Goal: Find specific page/section: Locate a particular part of the current website

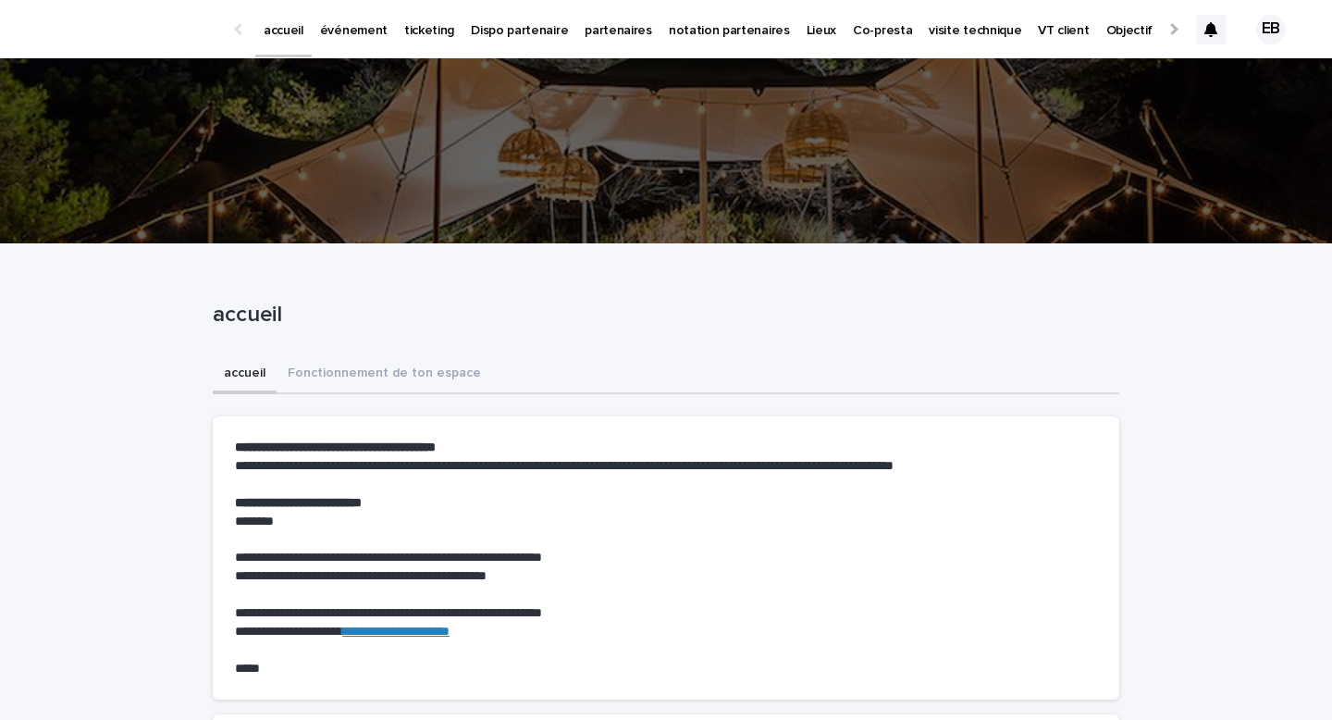
click at [346, 42] on link "événement" at bounding box center [354, 28] width 84 height 57
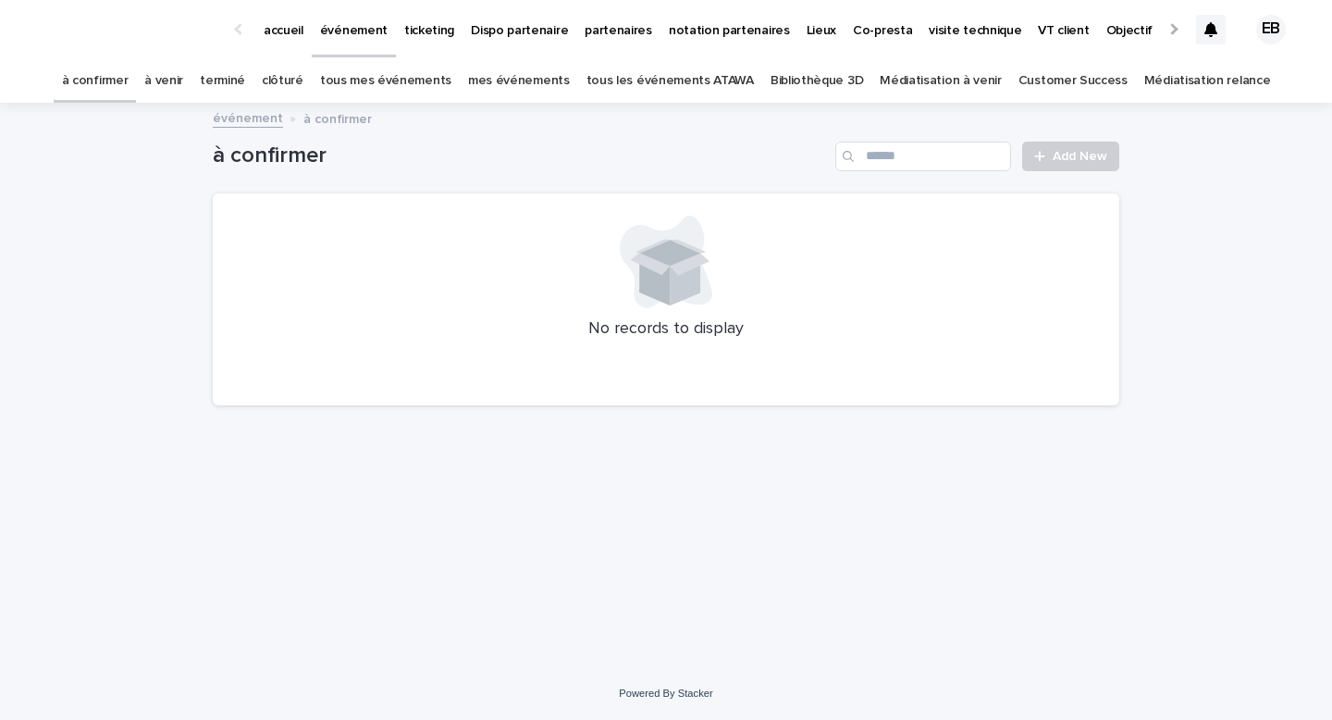
click at [642, 83] on link "tous les événements ATAWA" at bounding box center [669, 80] width 167 height 43
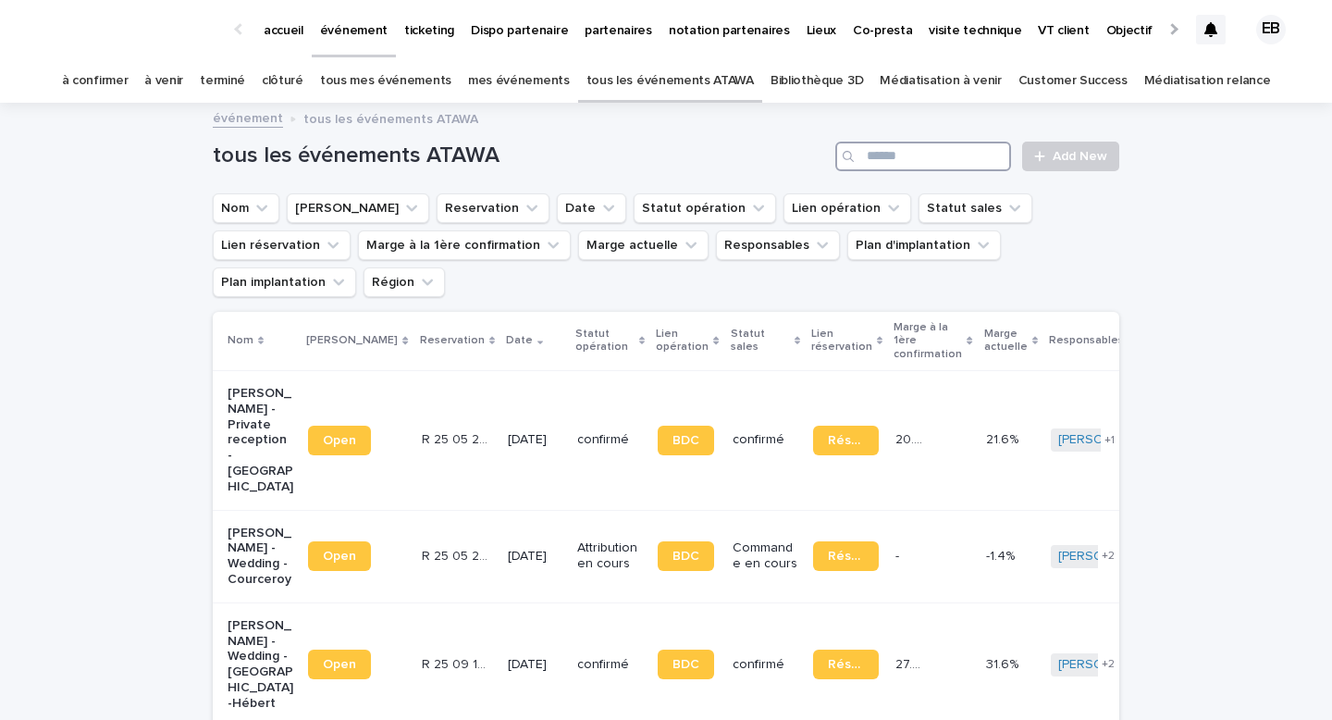
click at [929, 154] on input "Search" at bounding box center [923, 157] width 176 height 30
type input "*********"
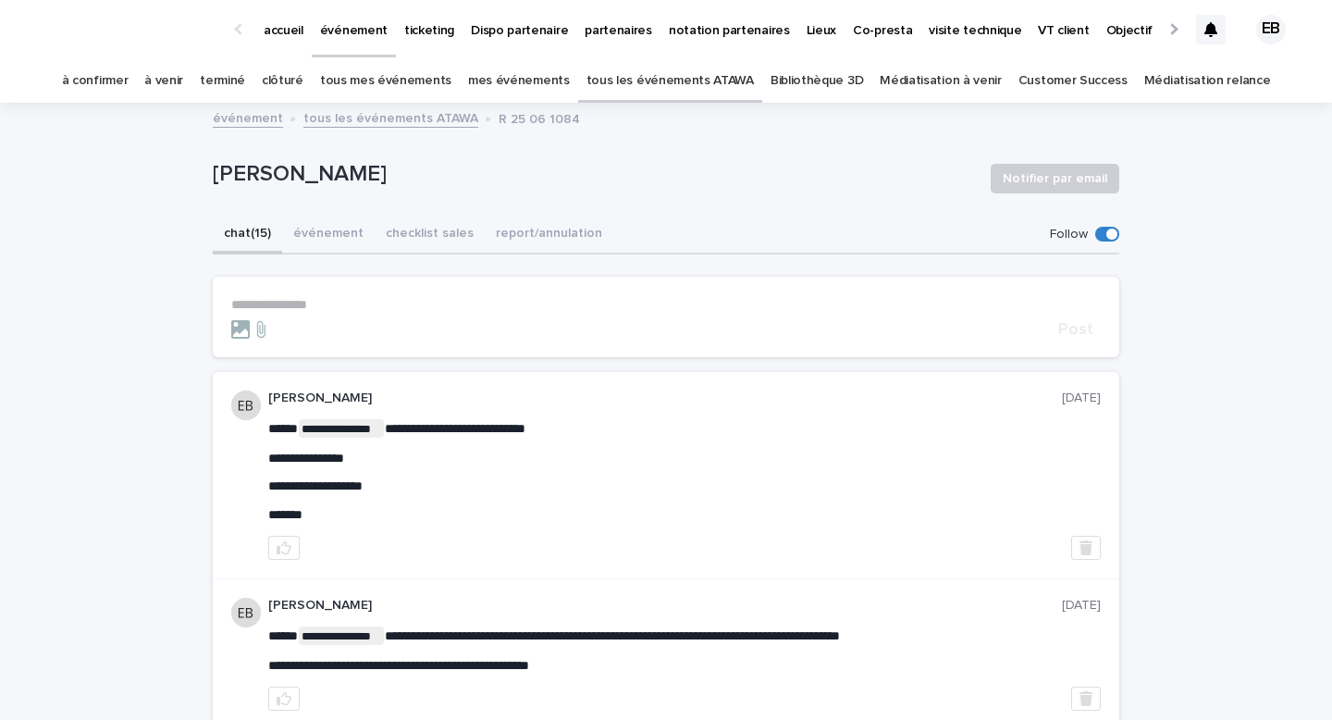
click at [411, 298] on p "**********" at bounding box center [665, 305] width 869 height 16
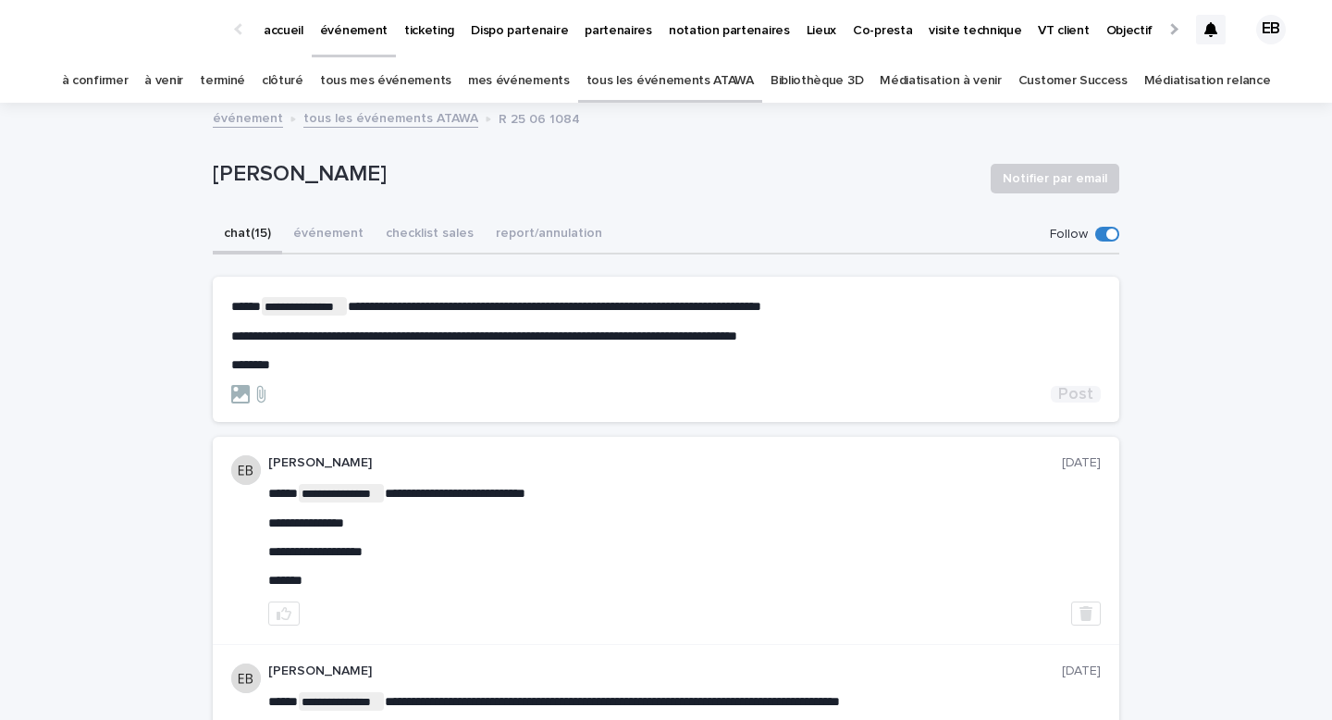
click at [1082, 401] on span "Post" at bounding box center [1075, 394] width 35 height 17
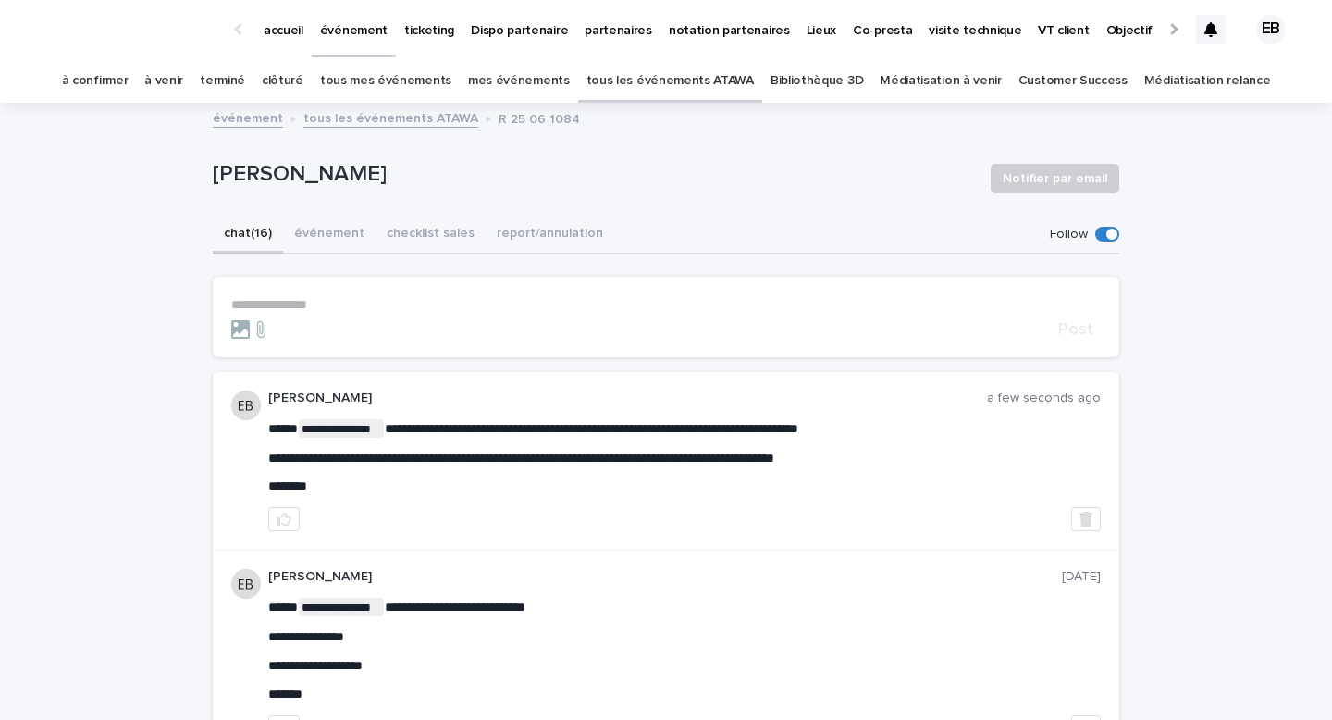
click at [291, 22] on p "accueil" at bounding box center [284, 19] width 40 height 39
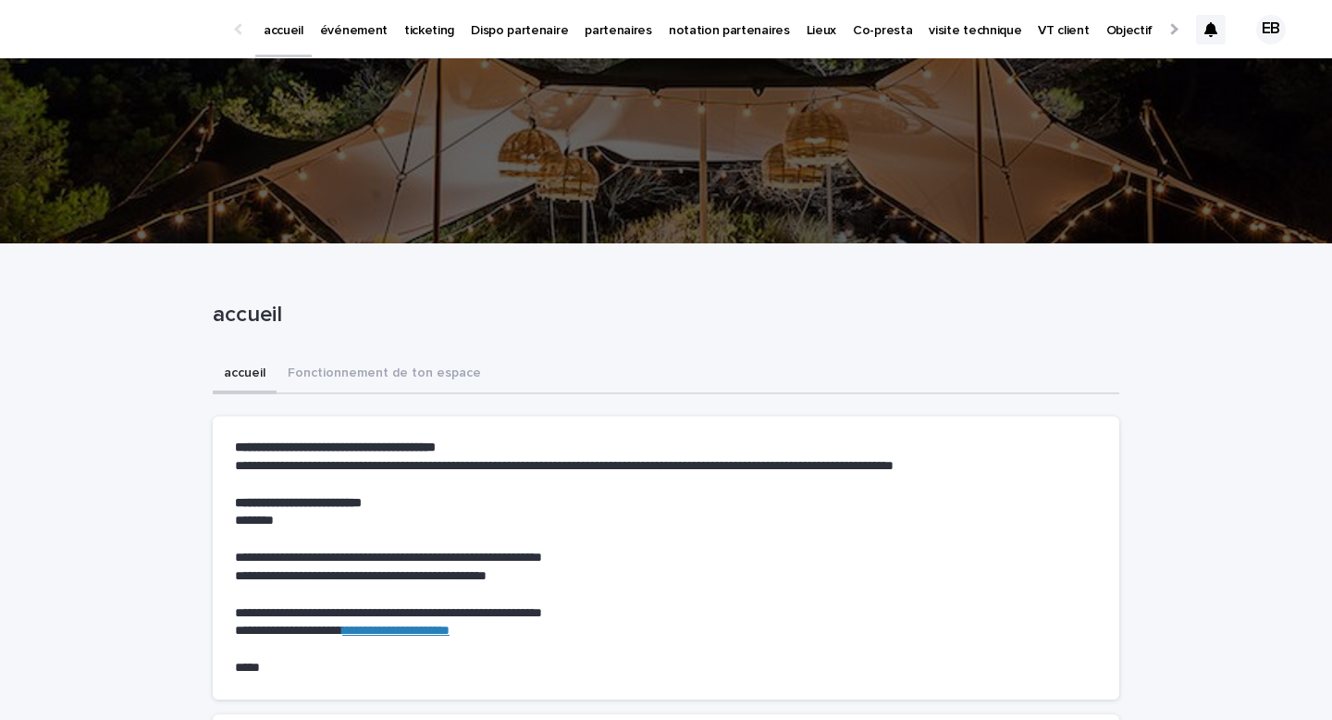
click at [354, 41] on link "événement" at bounding box center [354, 28] width 84 height 57
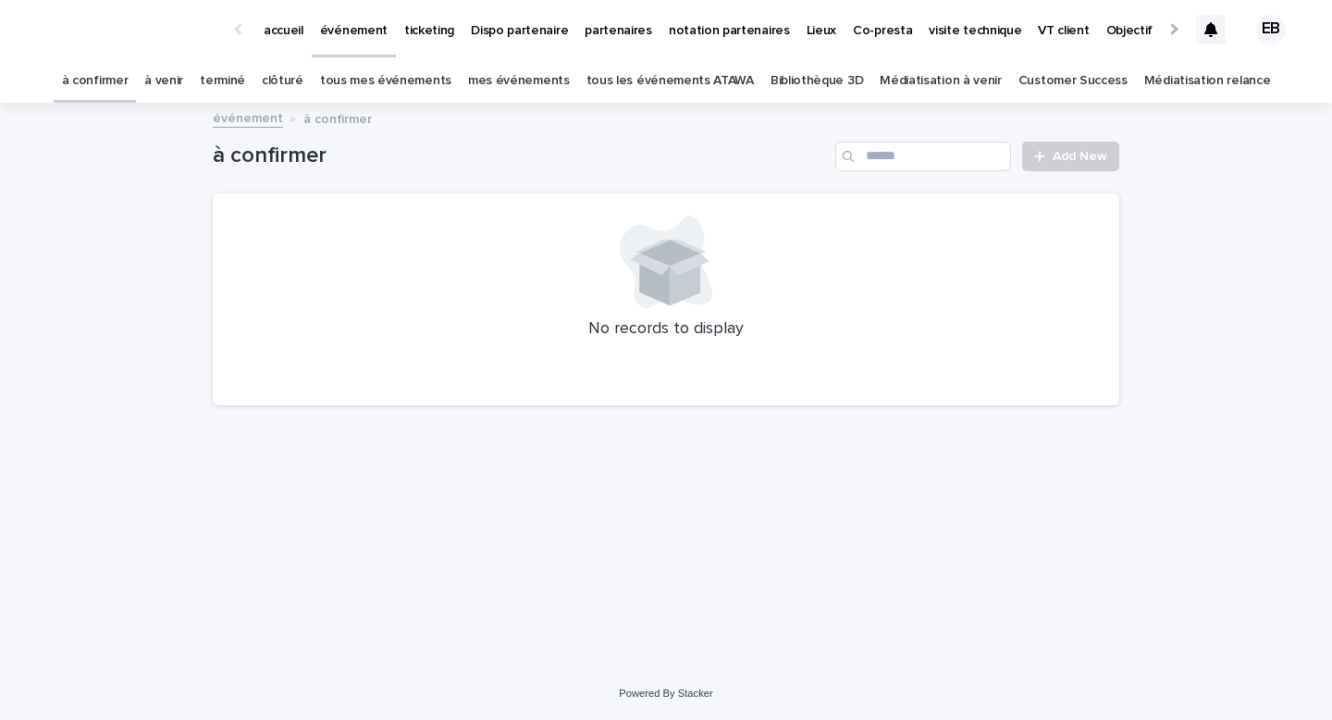
click at [606, 97] on link "tous les événements ATAWA" at bounding box center [669, 80] width 167 height 43
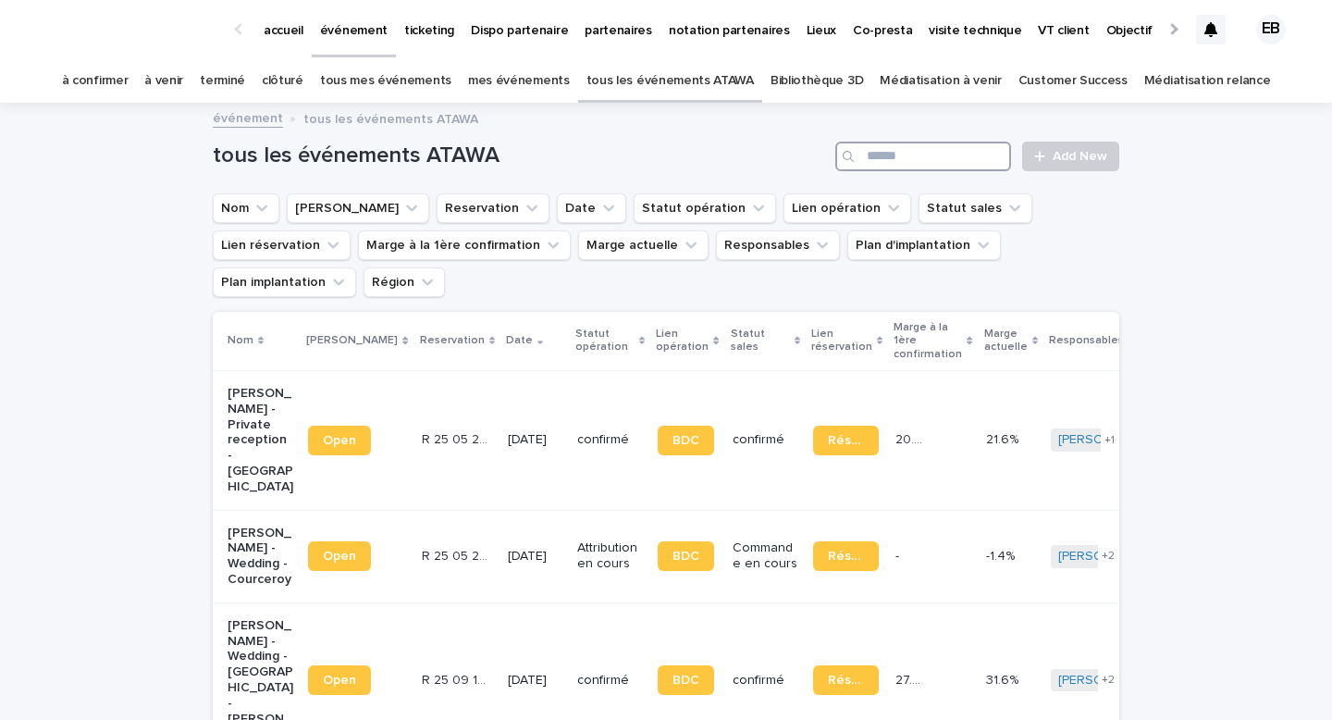
click at [878, 159] on input "Search" at bounding box center [923, 157] width 176 height 30
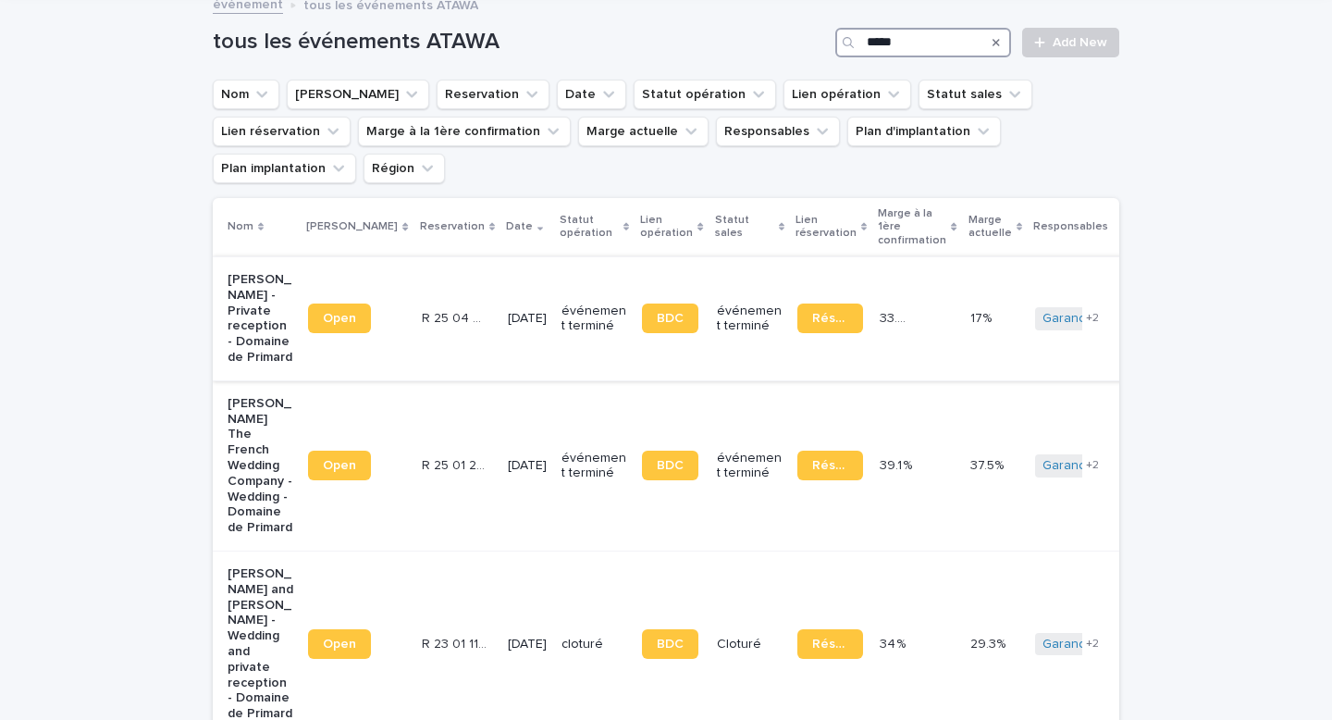
scroll to position [115, 0]
type input "*****"
click at [337, 379] on td "Open" at bounding box center [357, 464] width 113 height 170
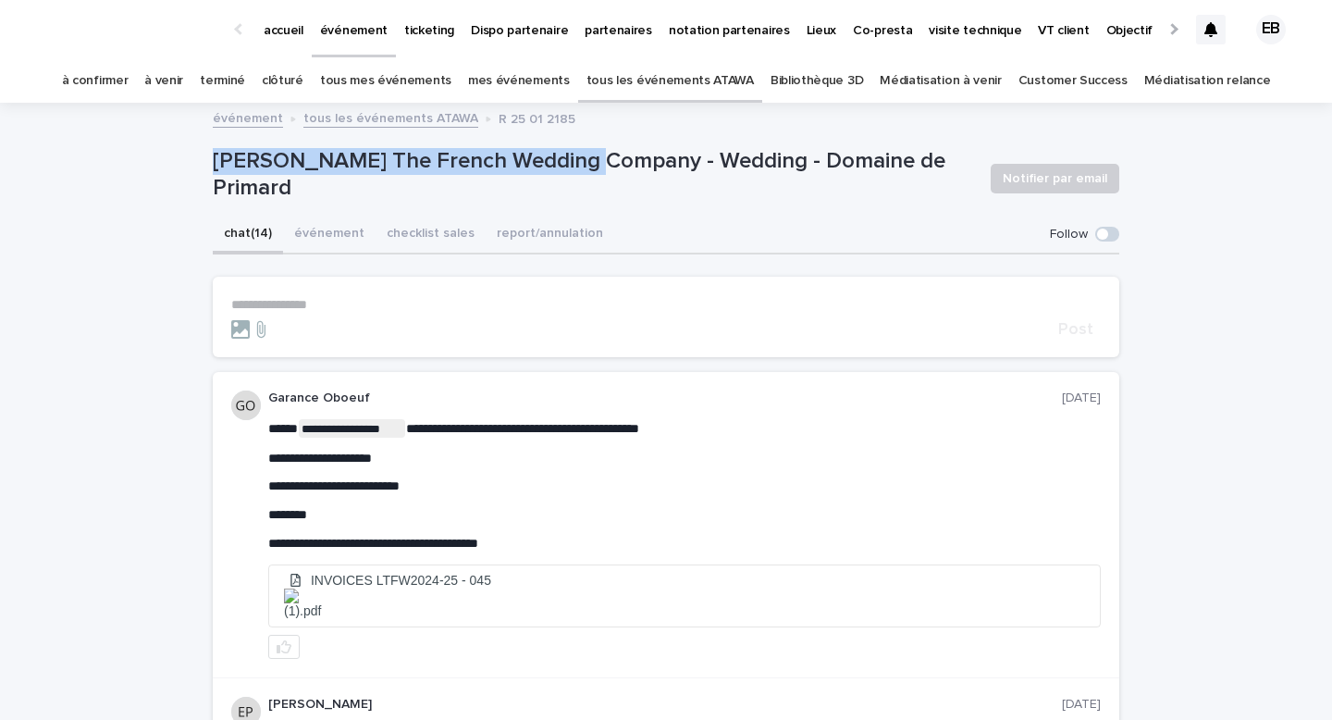
drag, startPoint x: 212, startPoint y: 173, endPoint x: 588, endPoint y: 178, distance: 376.4
click at [588, 178] on p "Rhiann The French Wedding Company - Wedding - Domaine de Primard" at bounding box center [594, 175] width 763 height 54
copy p "Rhiann The French Wedding Company"
